Goal: Check status

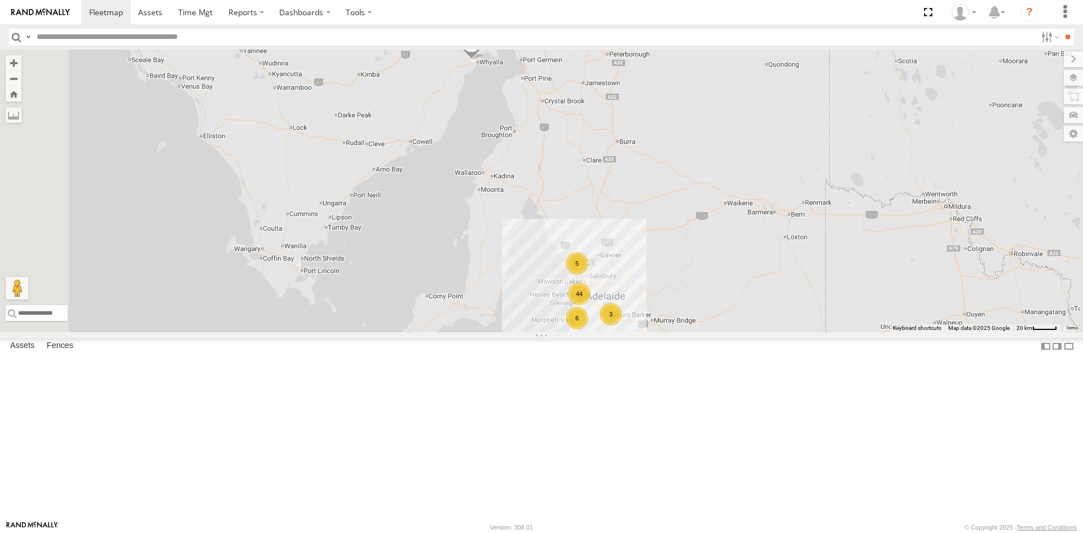
click at [0, 0] on div "S254CLT - [PERSON_NAME]" at bounding box center [0, 0] width 0 height 0
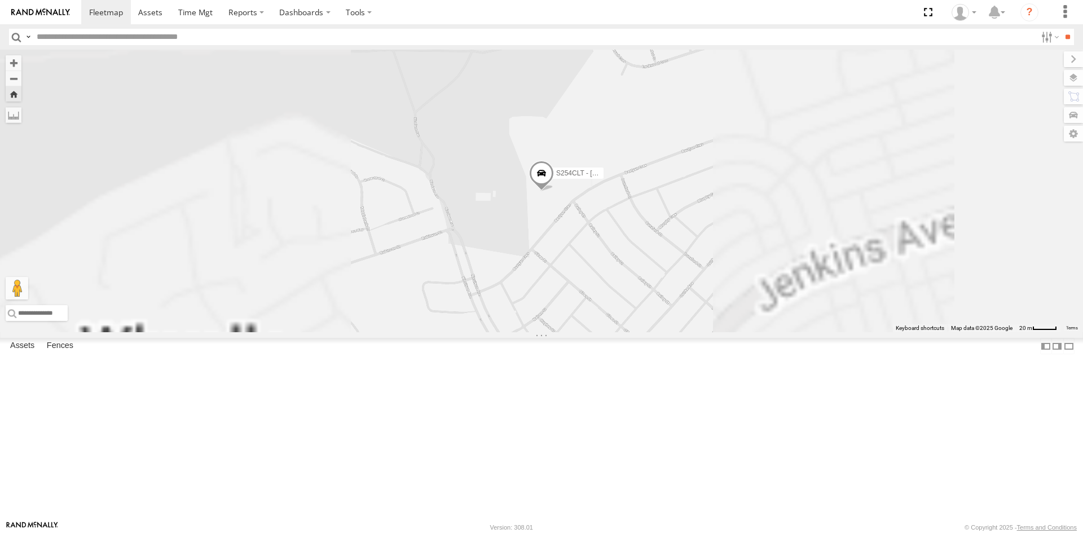
click at [554, 191] on span at bounding box center [541, 176] width 25 height 30
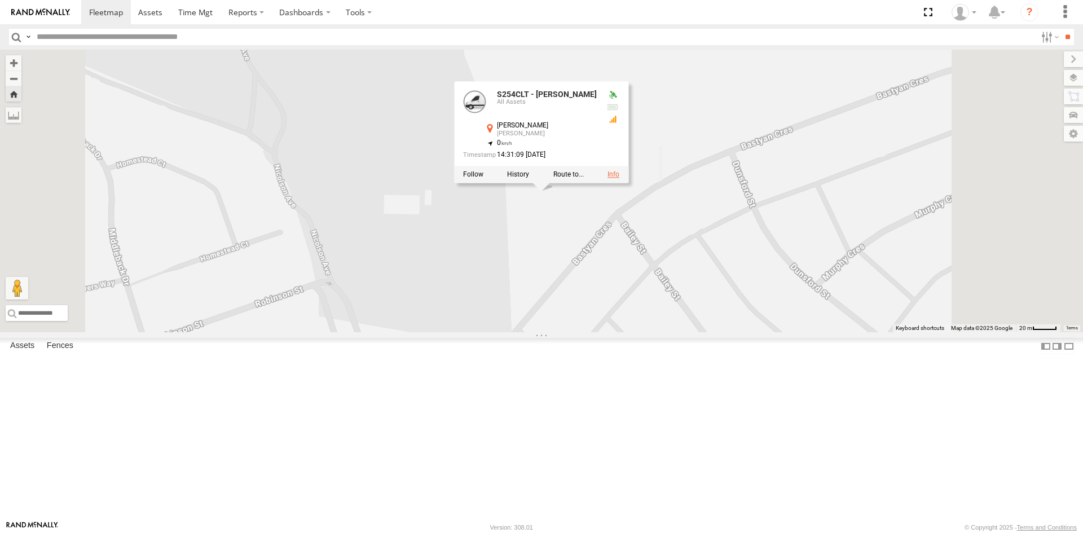
click at [619, 178] on link at bounding box center [613, 174] width 12 height 8
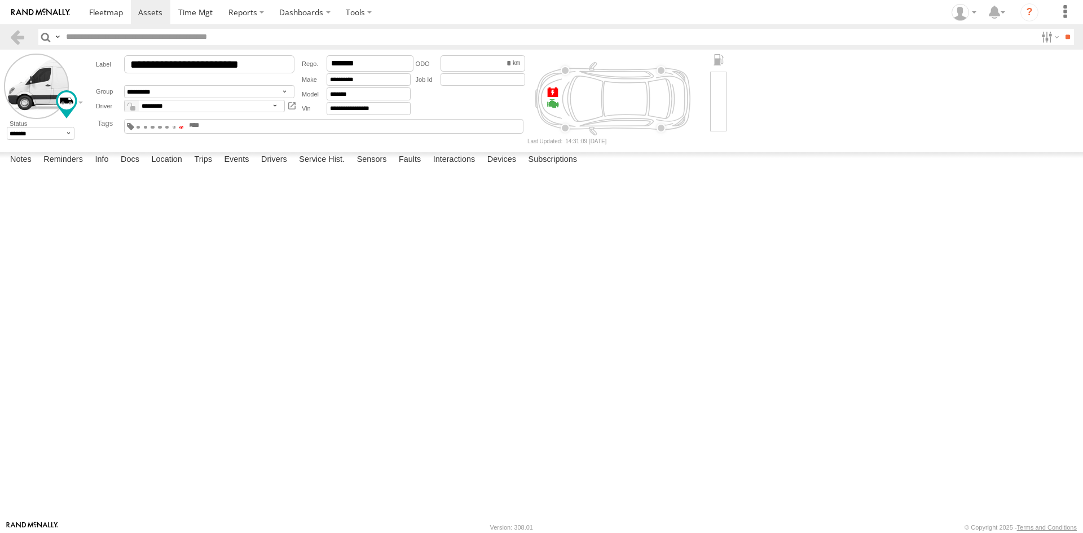
click at [183, 126] on span at bounding box center [181, 127] width 4 height 2
